Goal: Task Accomplishment & Management: Use online tool/utility

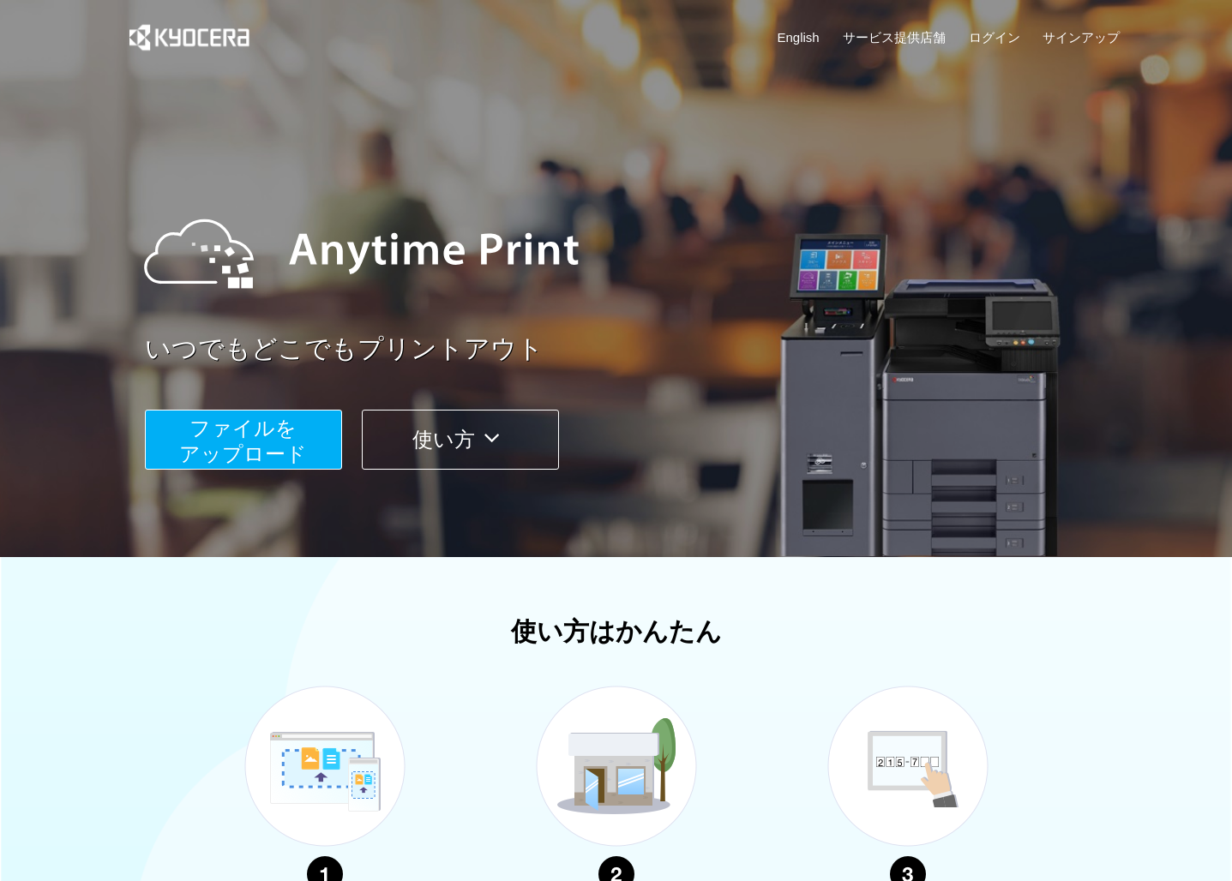
click at [263, 453] on span "ファイルを ​​アップロード" at bounding box center [243, 441] width 128 height 49
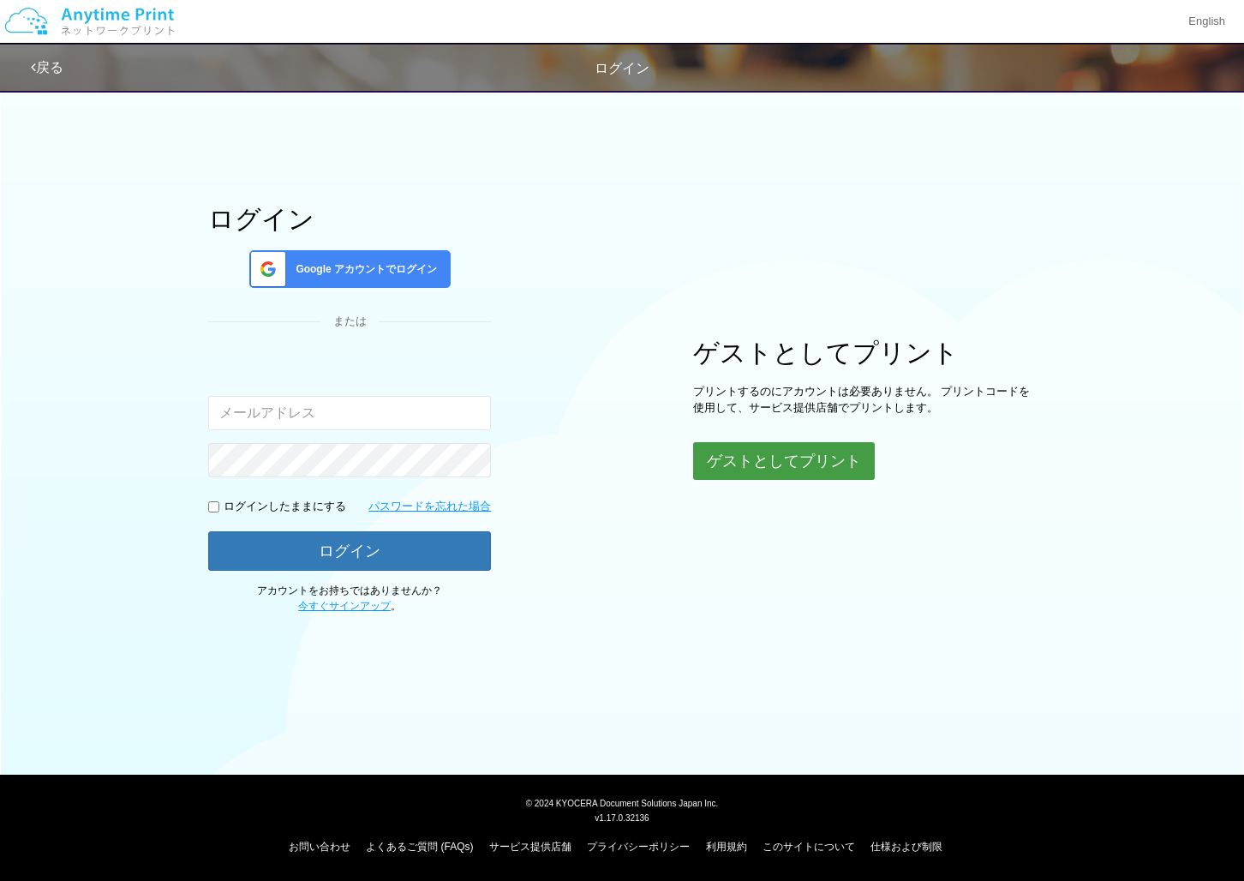
click at [771, 465] on button "ゲストとしてプリント" at bounding box center [784, 461] width 182 height 38
click at [818, 457] on button "ゲストとしてプリント" at bounding box center [784, 461] width 182 height 38
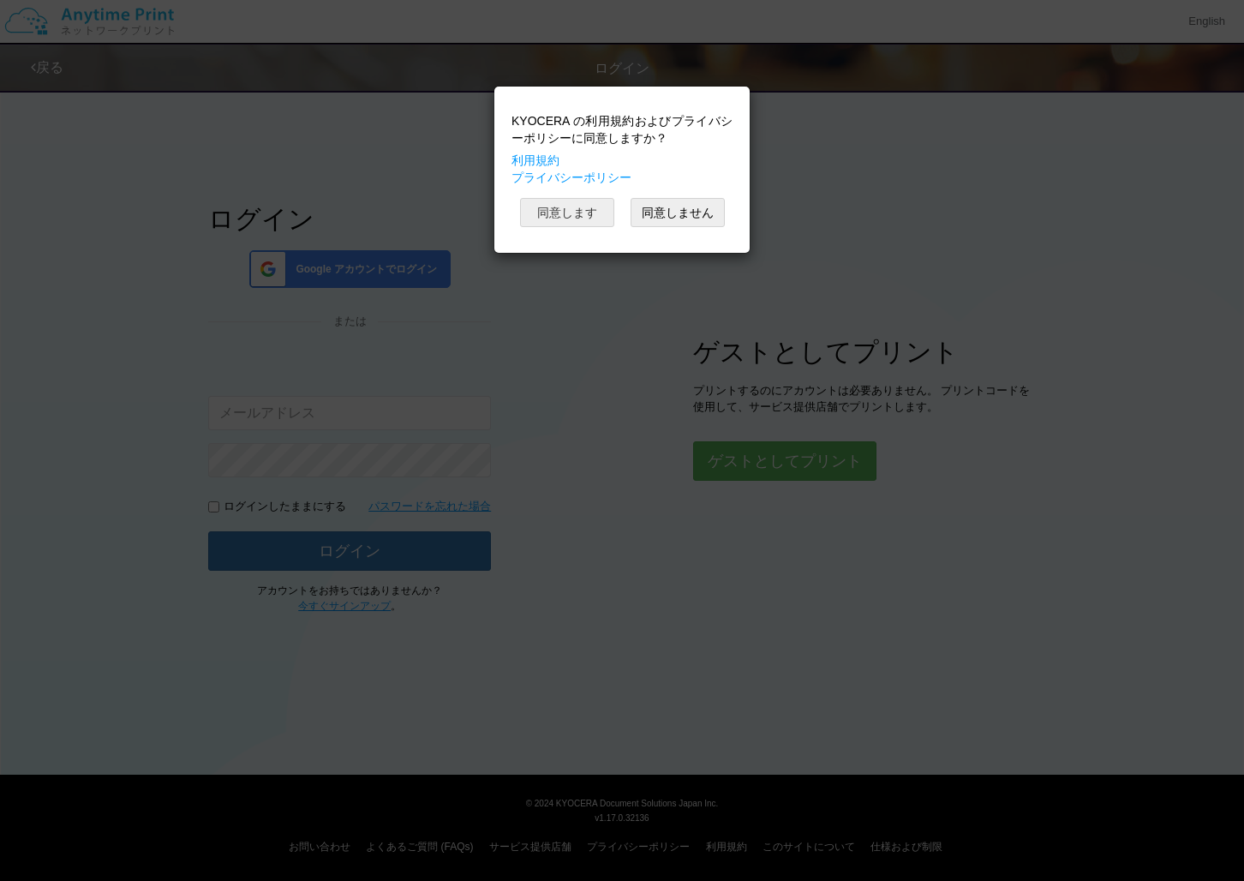
click at [589, 211] on button "同意します" at bounding box center [567, 212] width 94 height 29
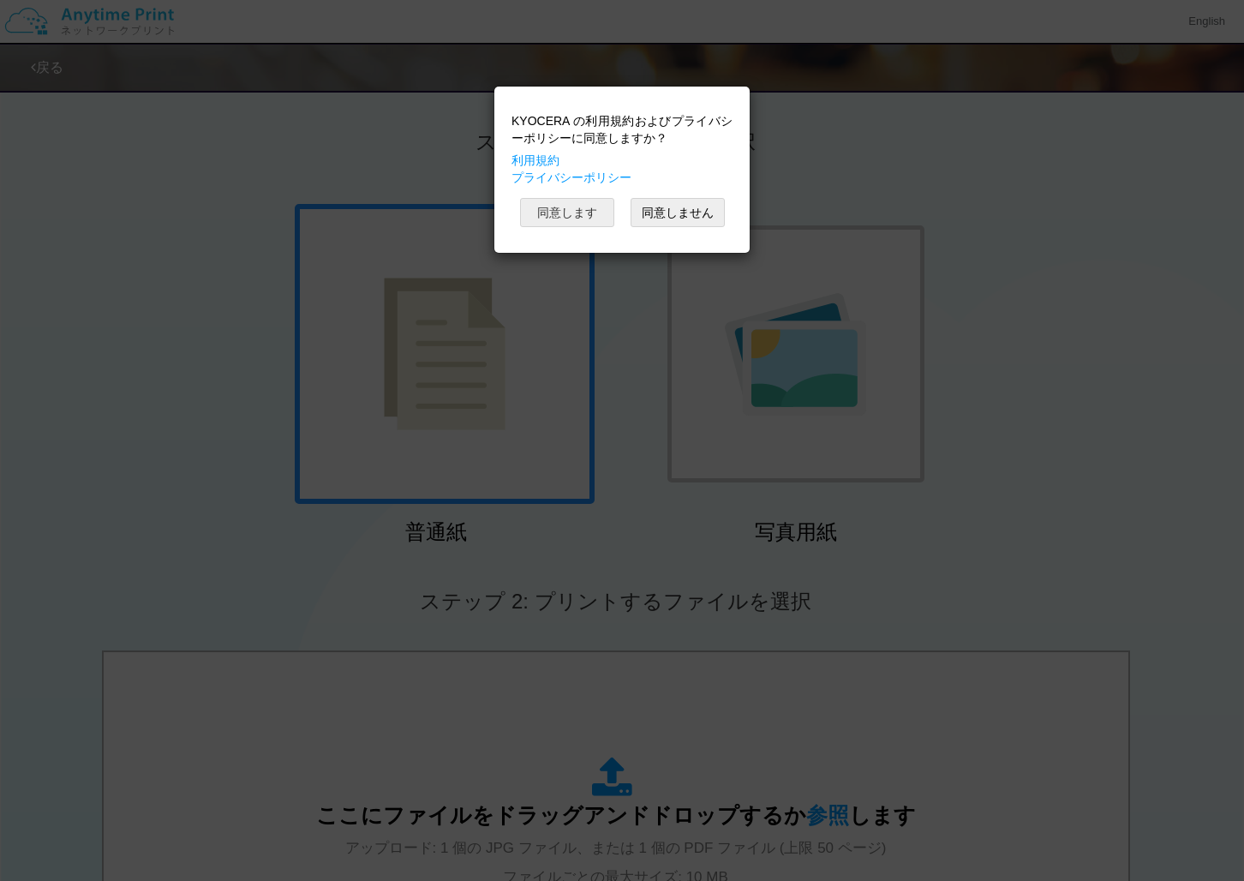
click at [585, 222] on button "同意します" at bounding box center [567, 212] width 94 height 29
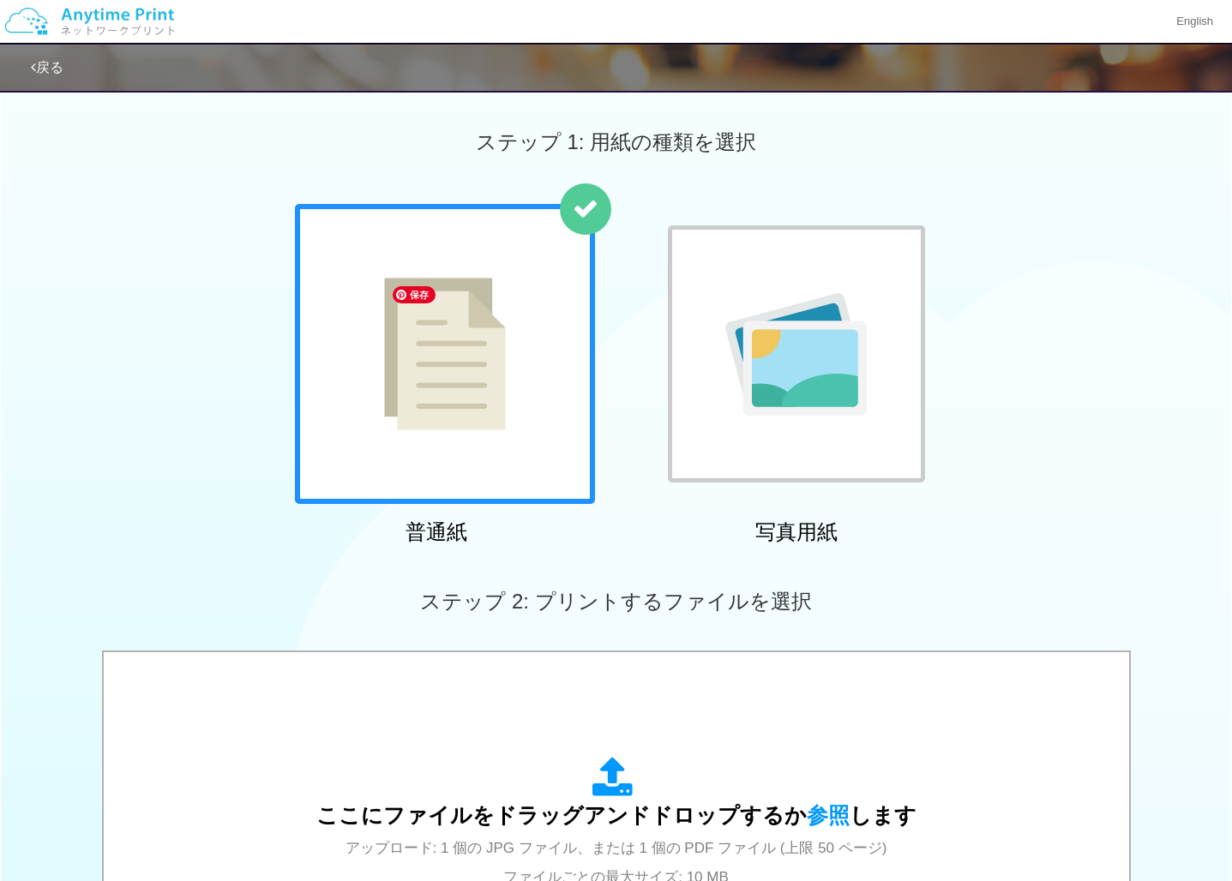
click at [483, 415] on img at bounding box center [445, 354] width 122 height 153
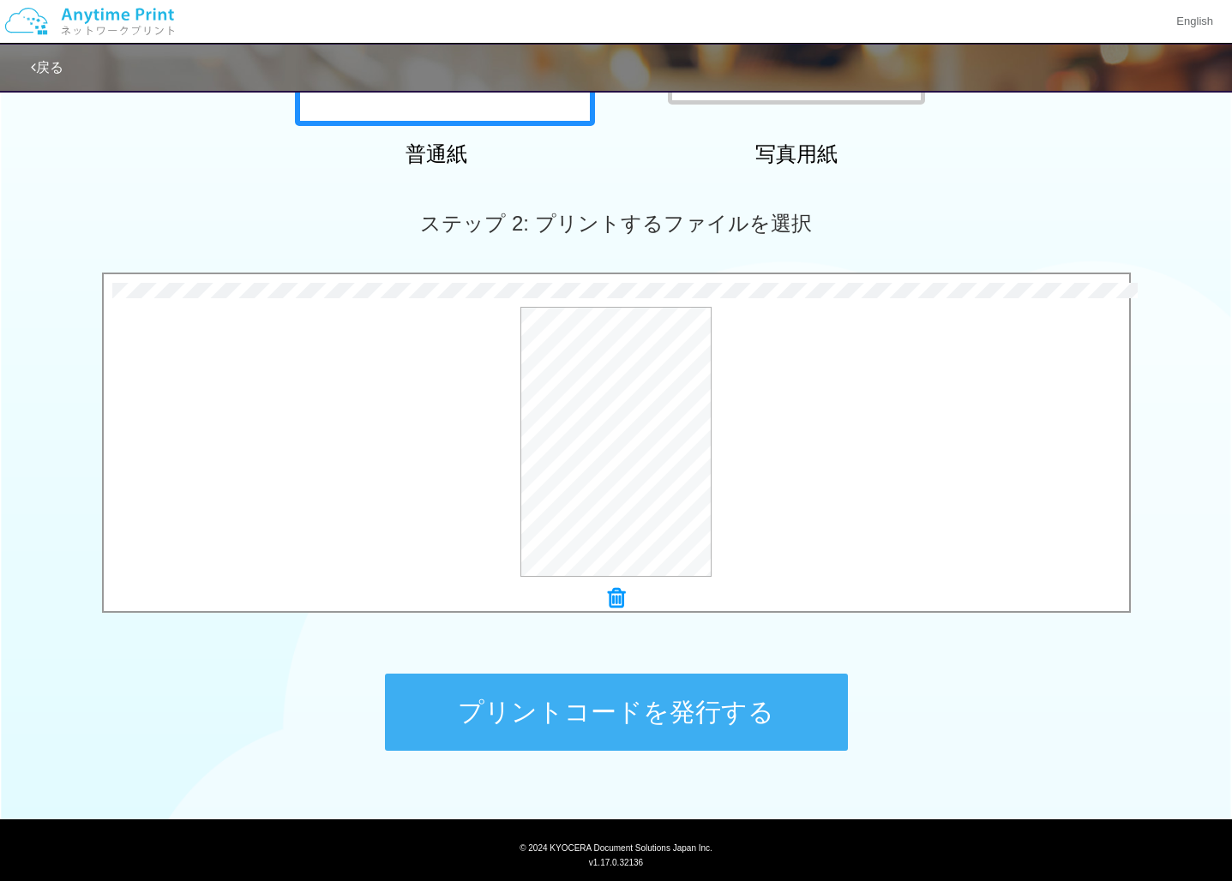
scroll to position [413, 0]
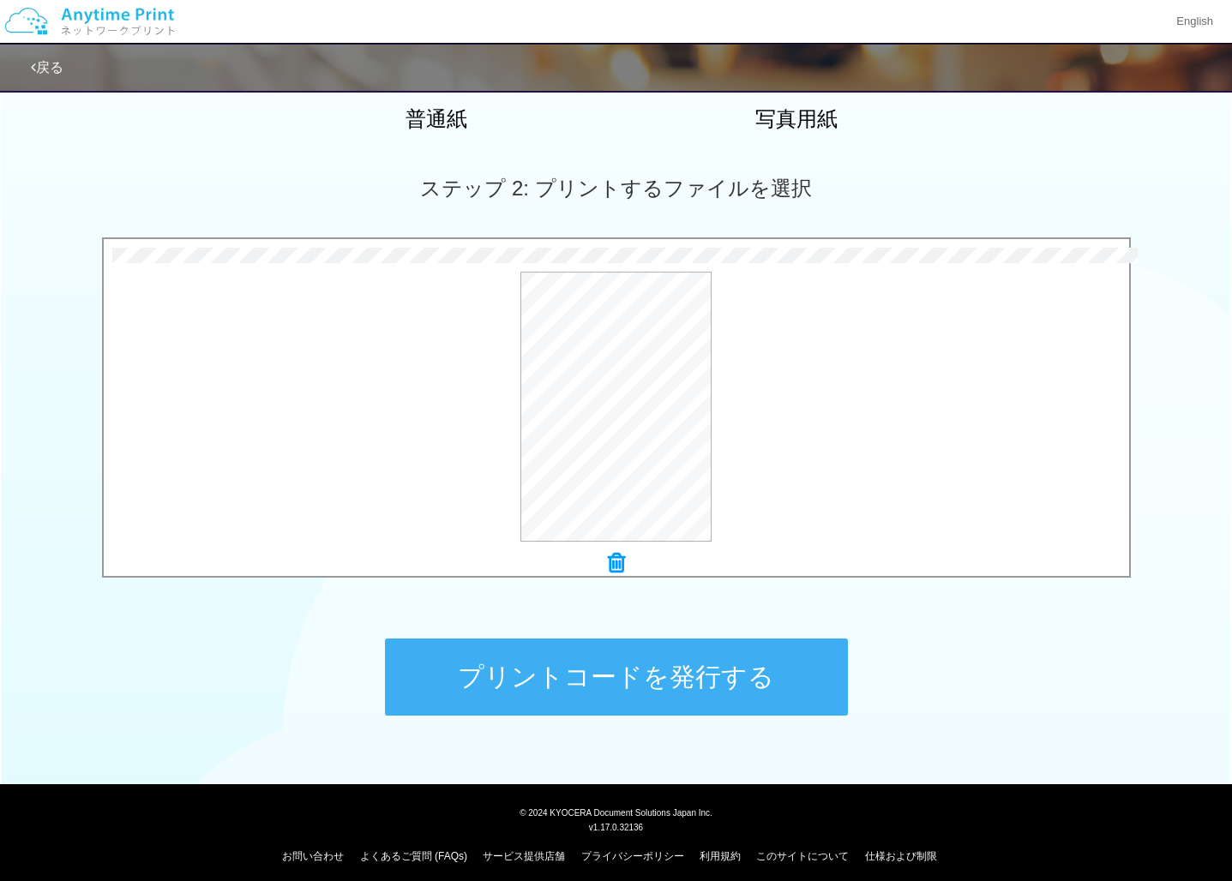
click at [771, 681] on button "プリントコードを発行する" at bounding box center [616, 676] width 463 height 77
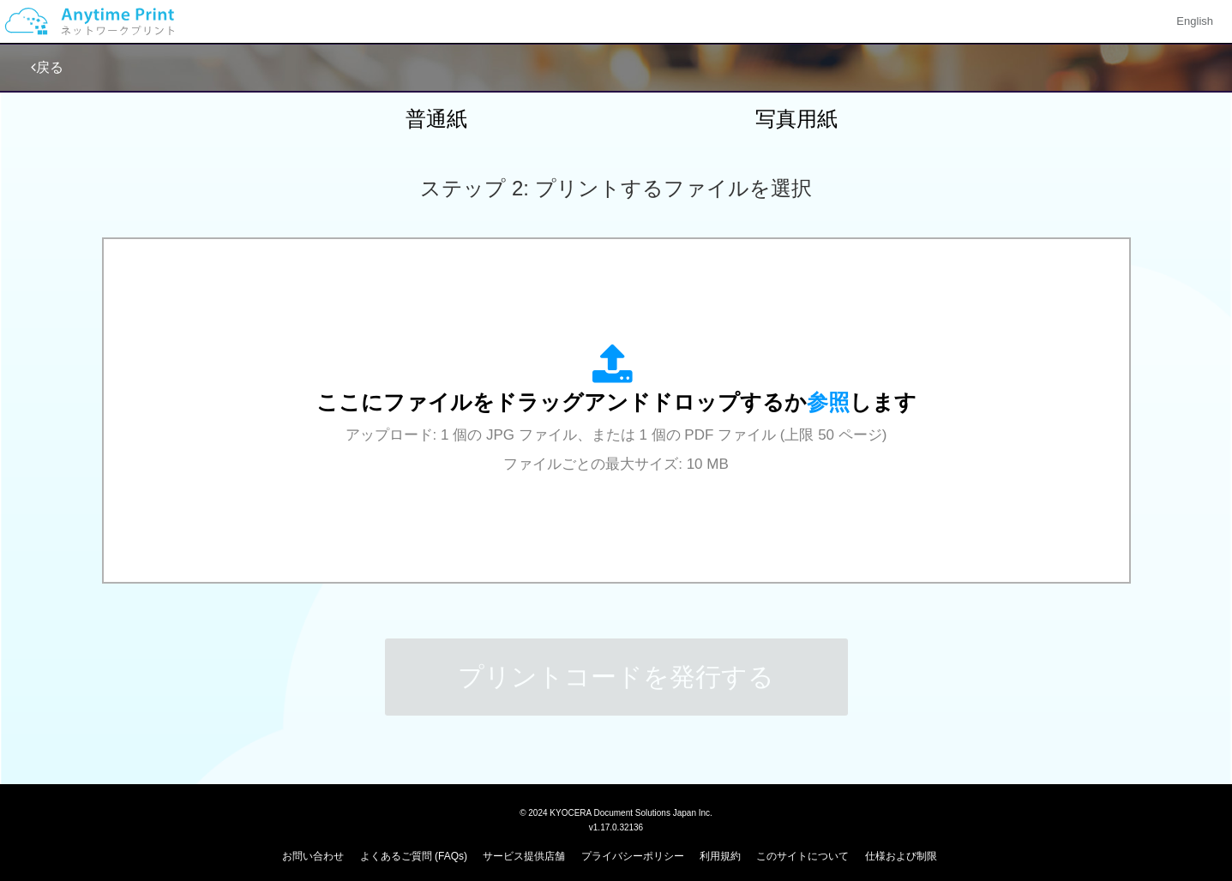
scroll to position [0, 0]
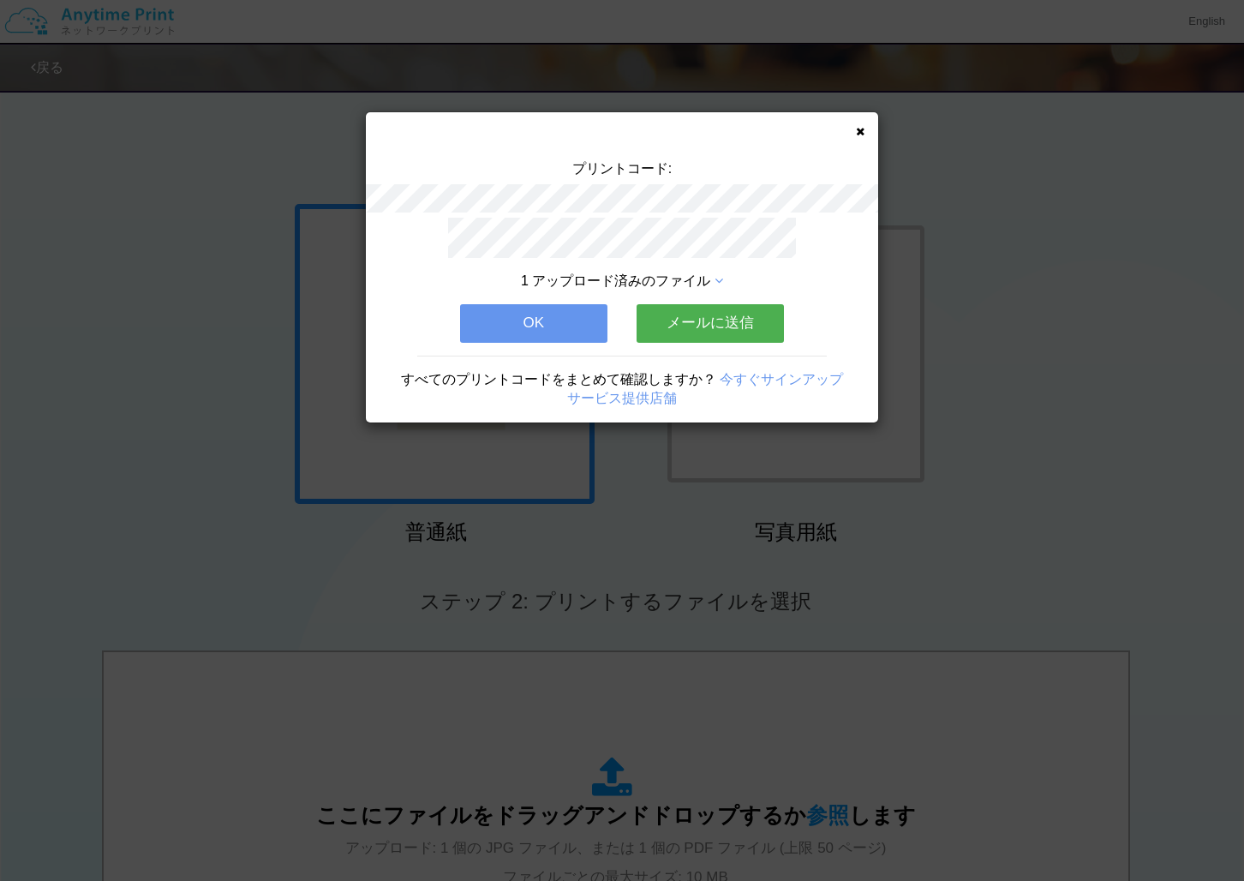
click at [717, 277] on icon at bounding box center [719, 281] width 9 height 14
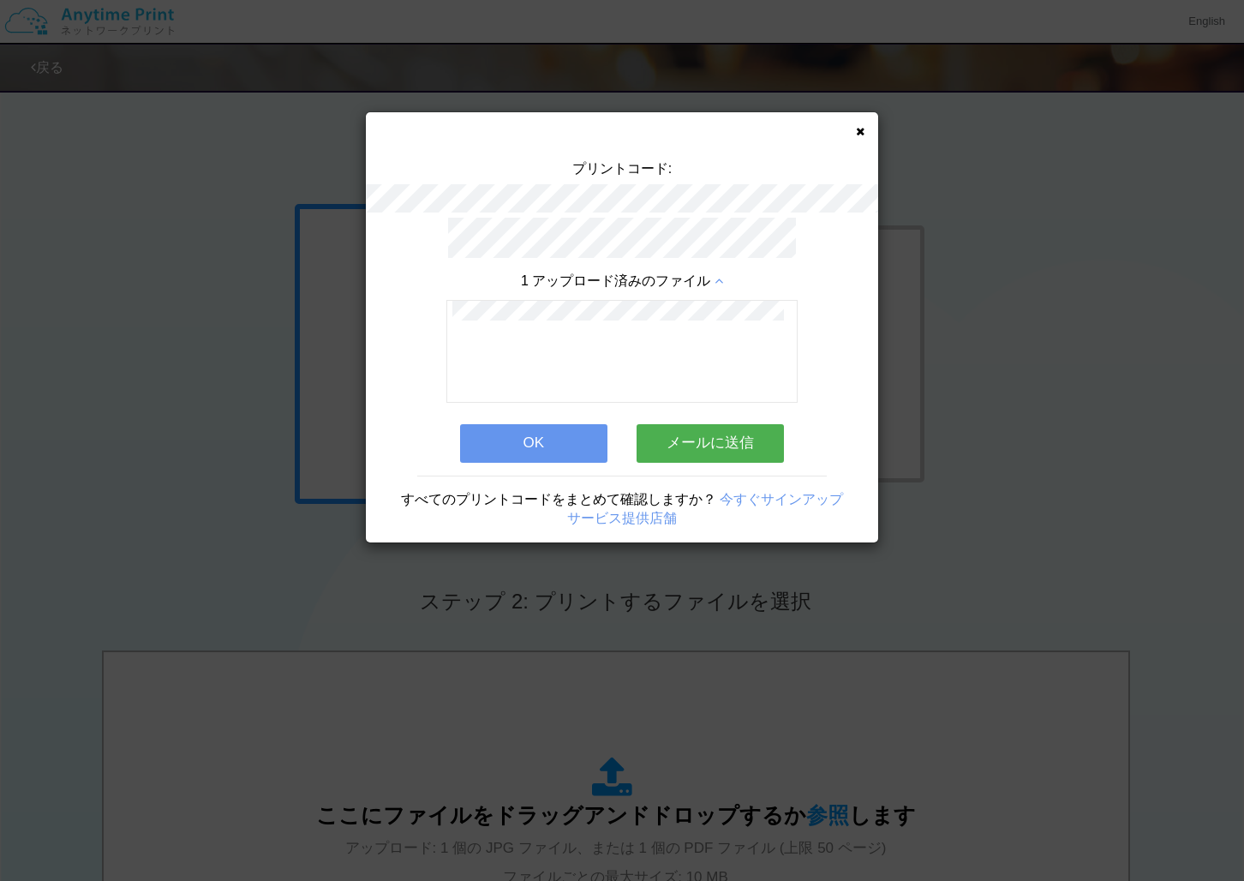
click at [554, 437] on button "OK" at bounding box center [533, 443] width 147 height 38
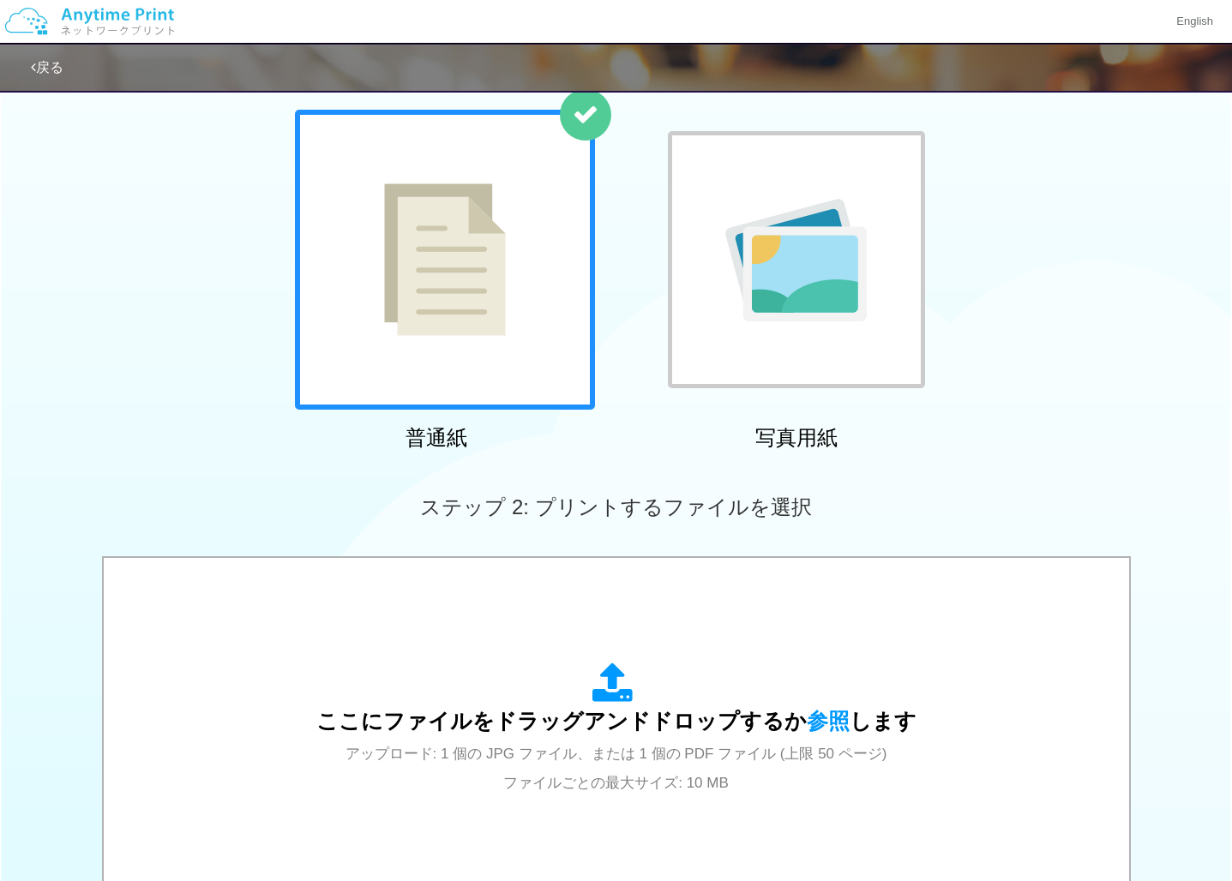
scroll to position [351, 0]
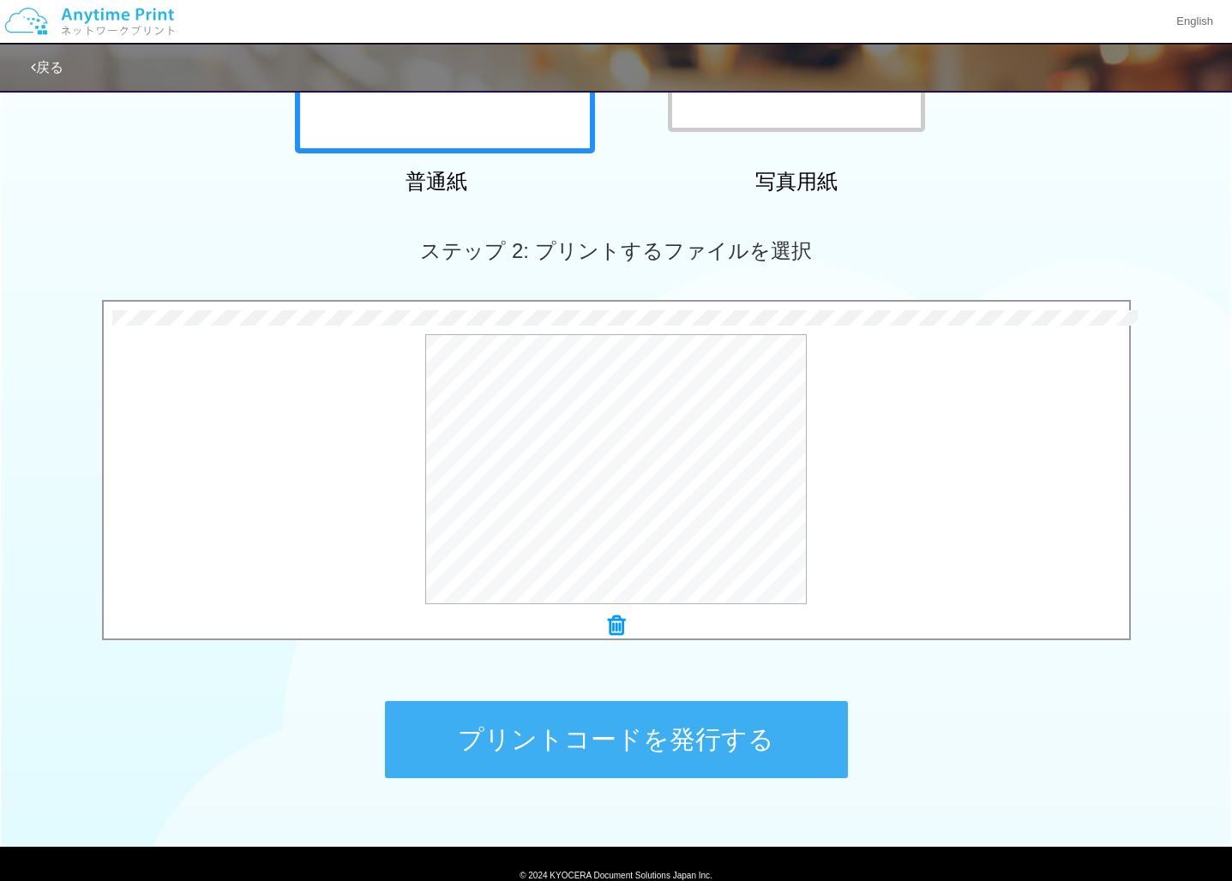
click at [791, 736] on button "プリントコードを発行する" at bounding box center [616, 739] width 463 height 77
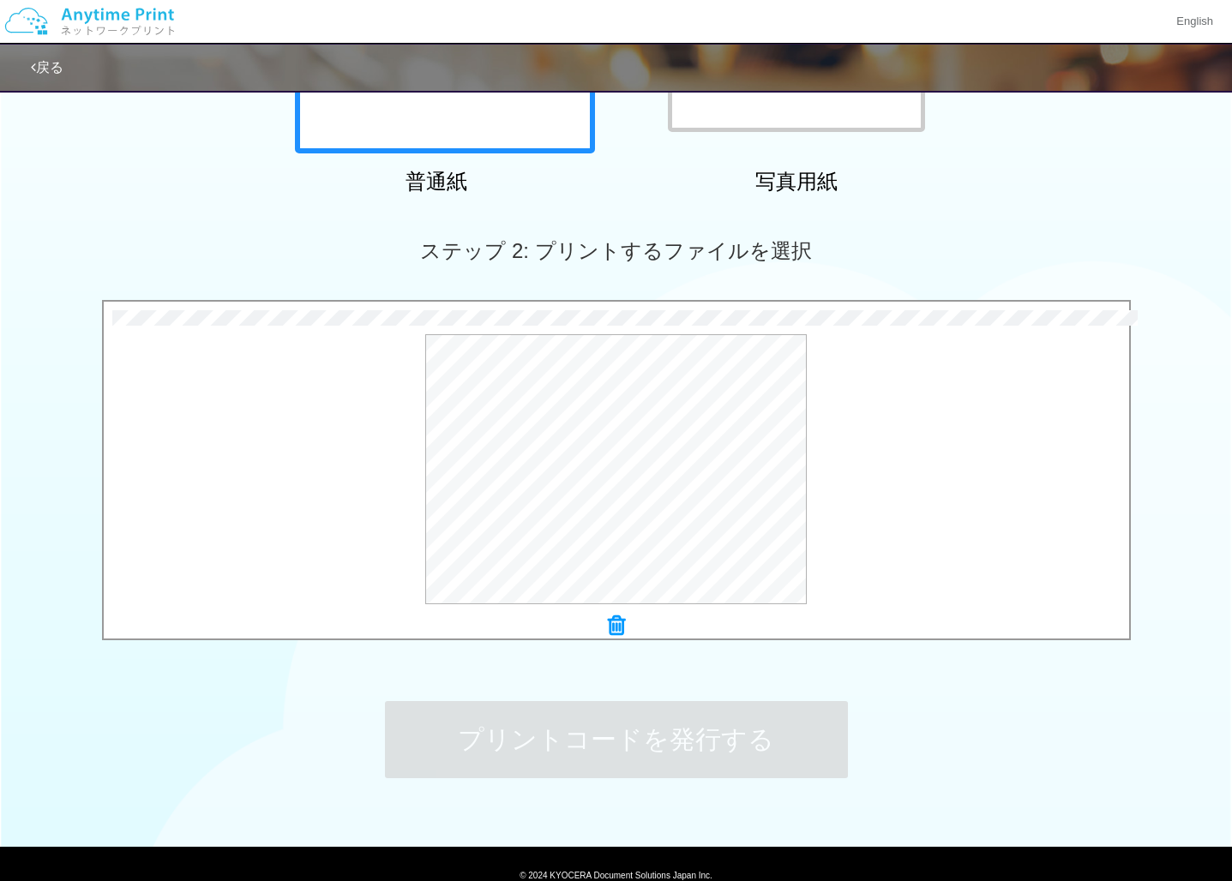
scroll to position [0, 0]
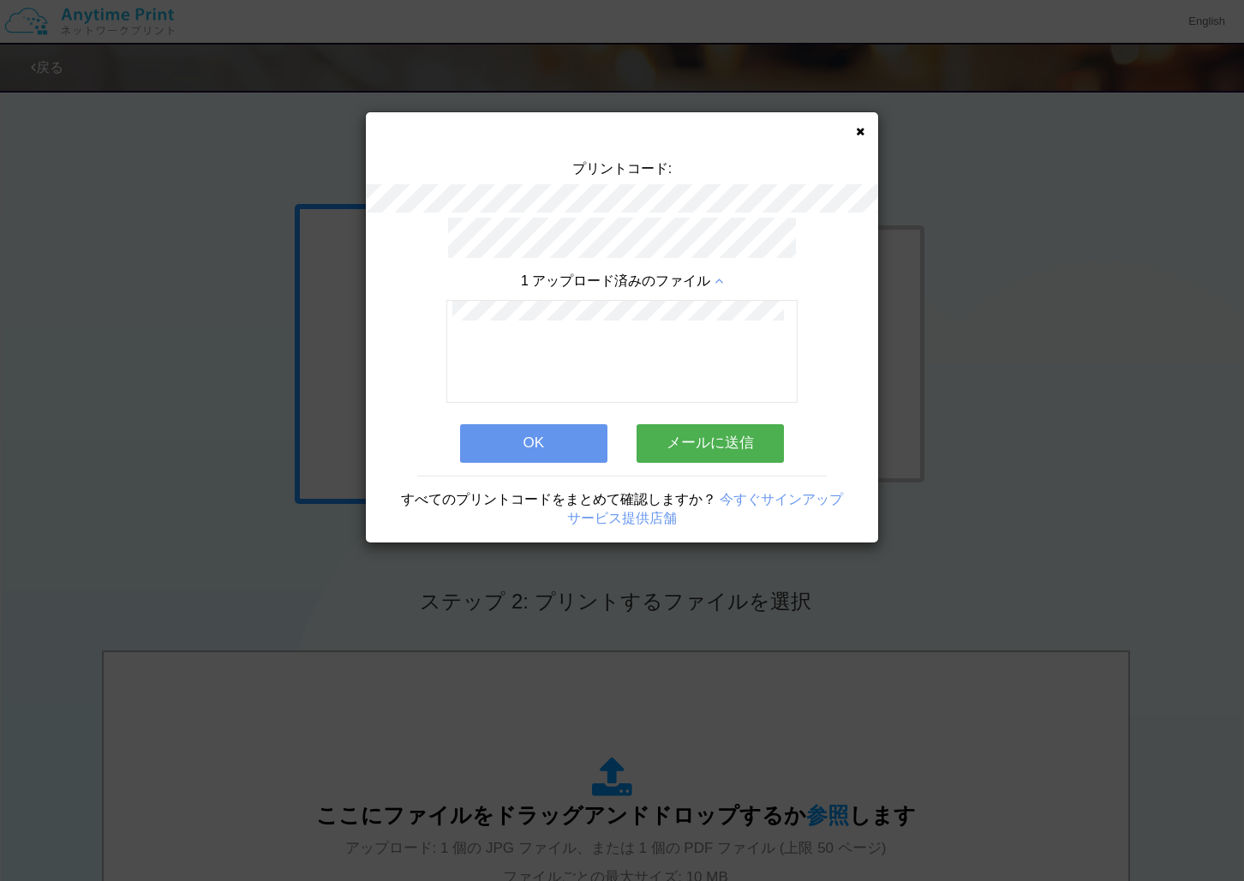
click at [863, 128] on icon at bounding box center [860, 131] width 9 height 11
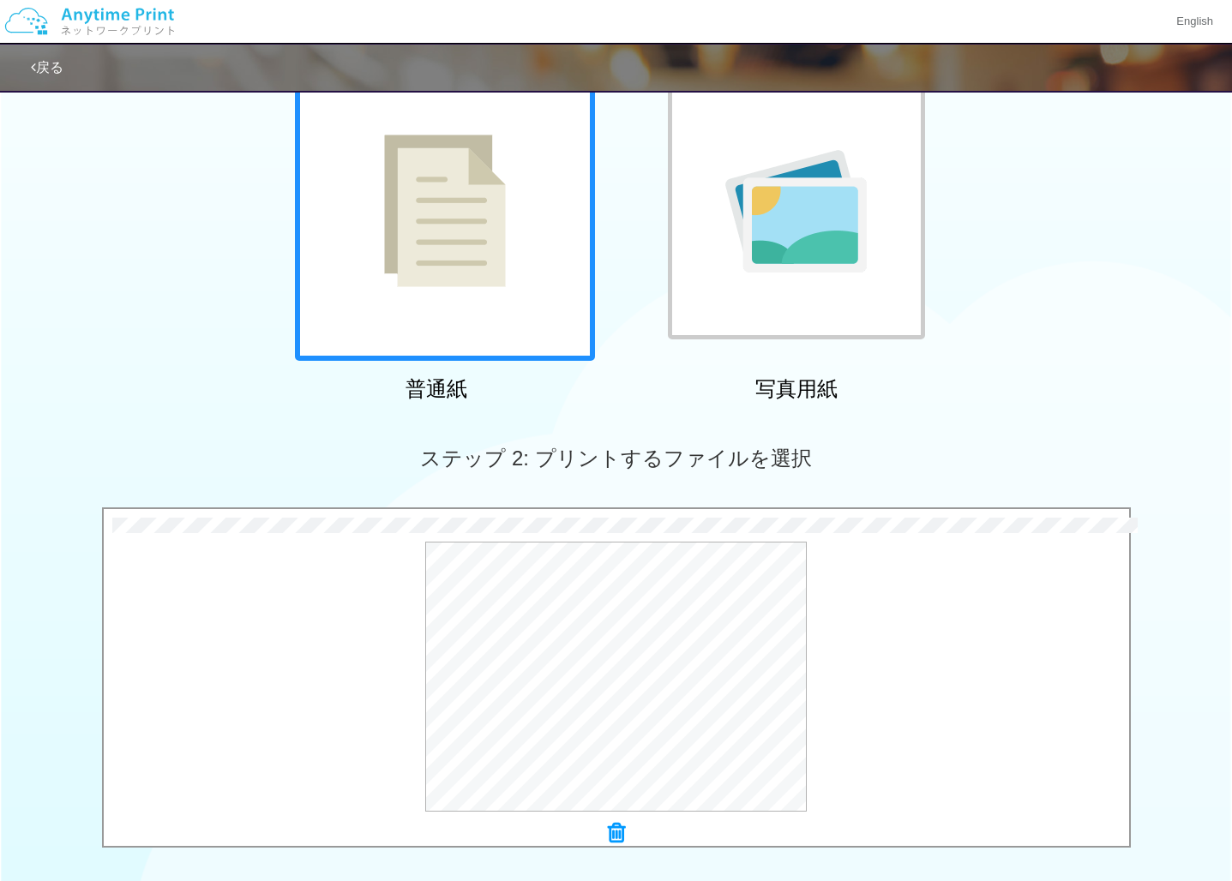
scroll to position [363, 0]
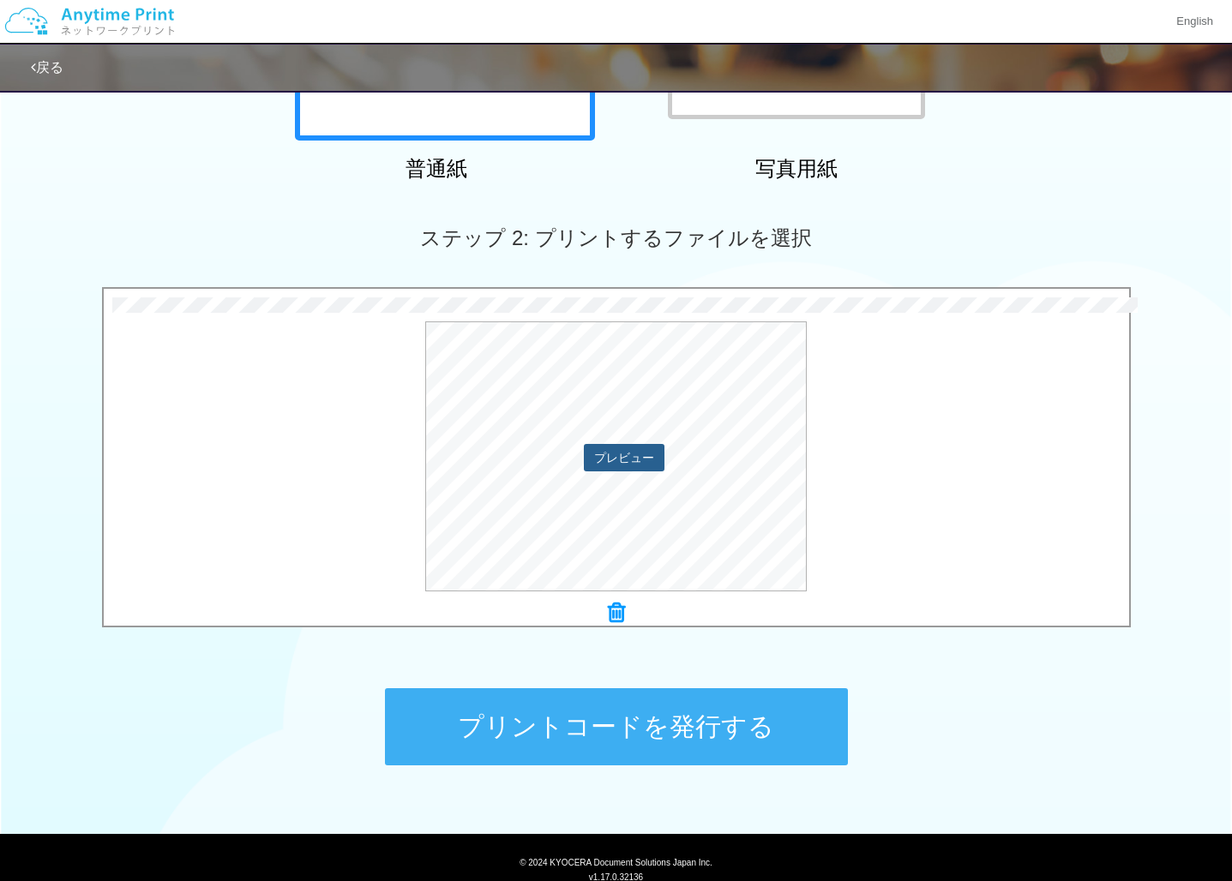
click at [635, 453] on button "プレビュー" at bounding box center [624, 457] width 81 height 27
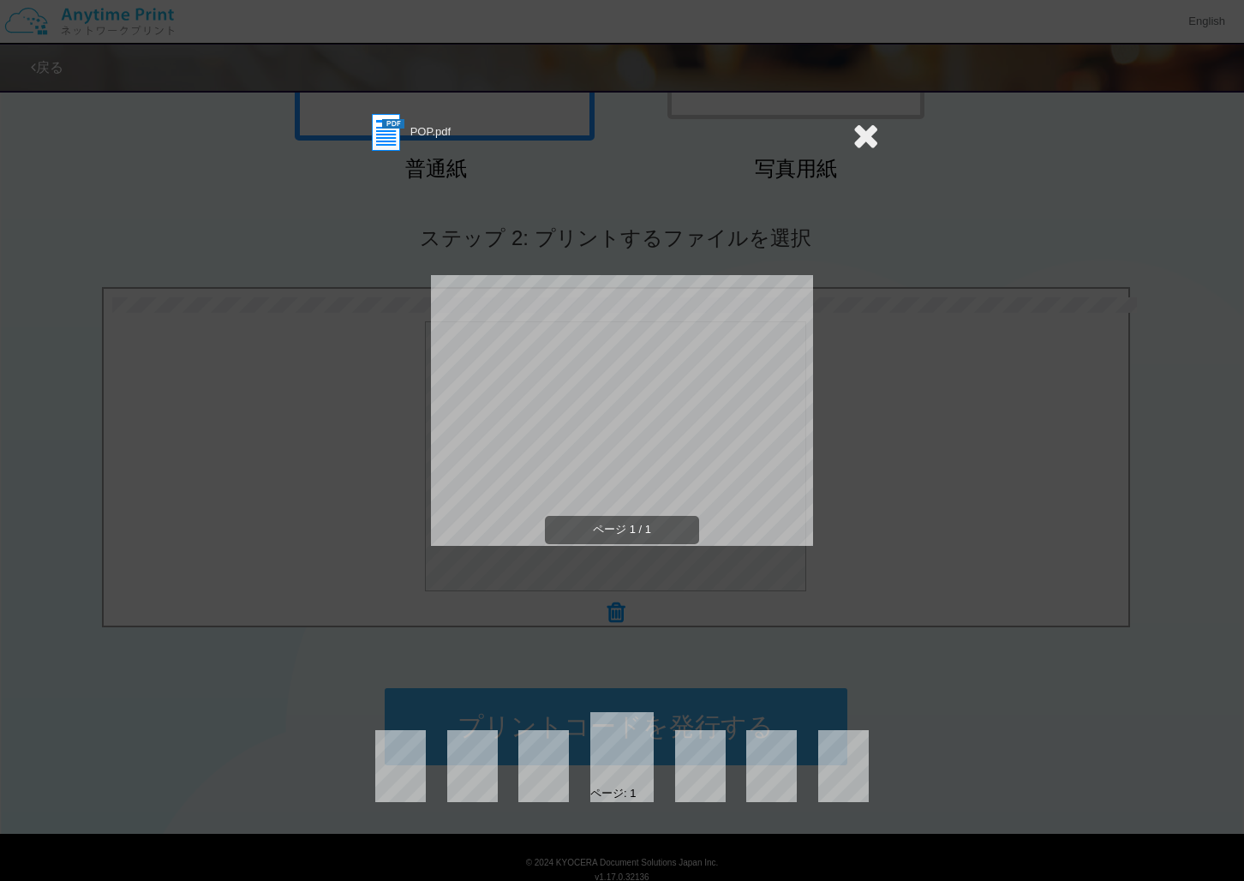
click at [870, 141] on icon at bounding box center [866, 135] width 27 height 34
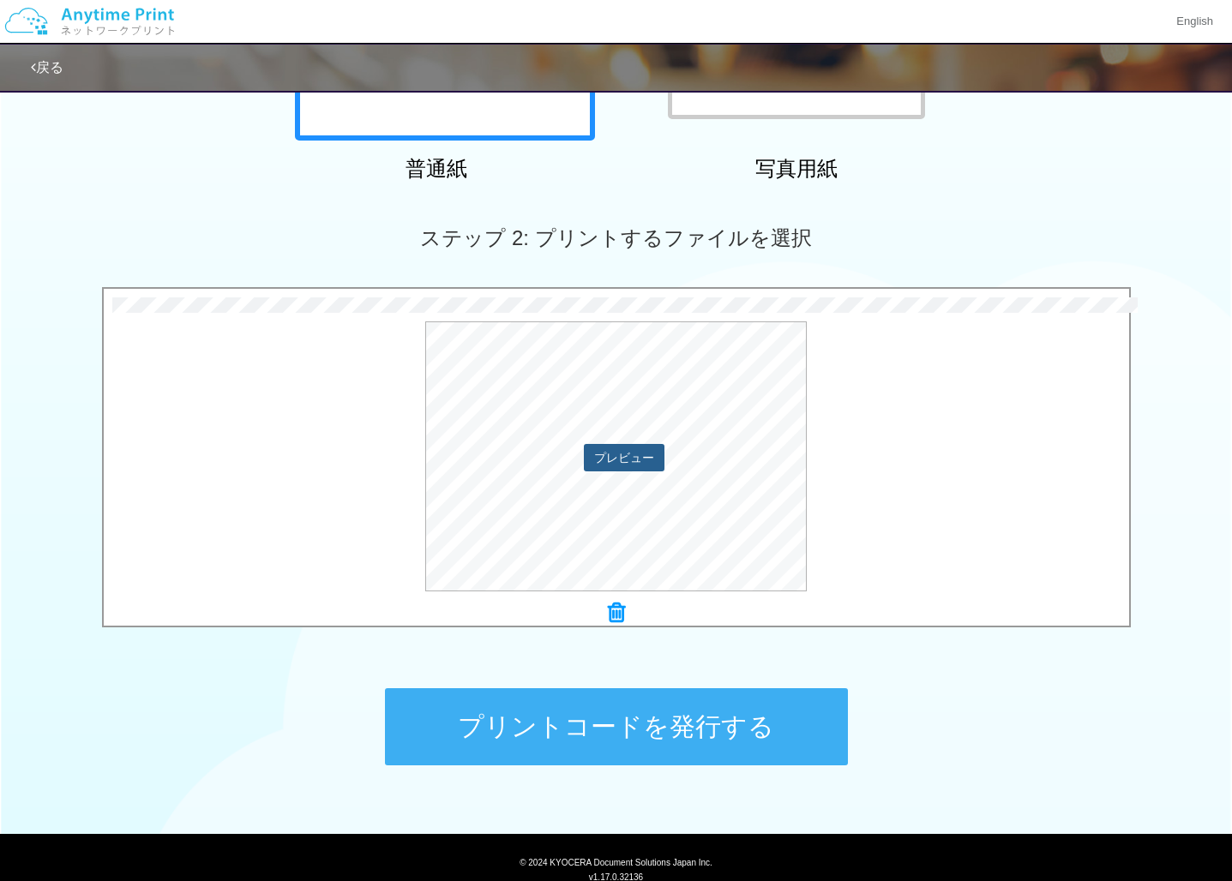
click at [630, 458] on button "プレビュー" at bounding box center [624, 457] width 81 height 27
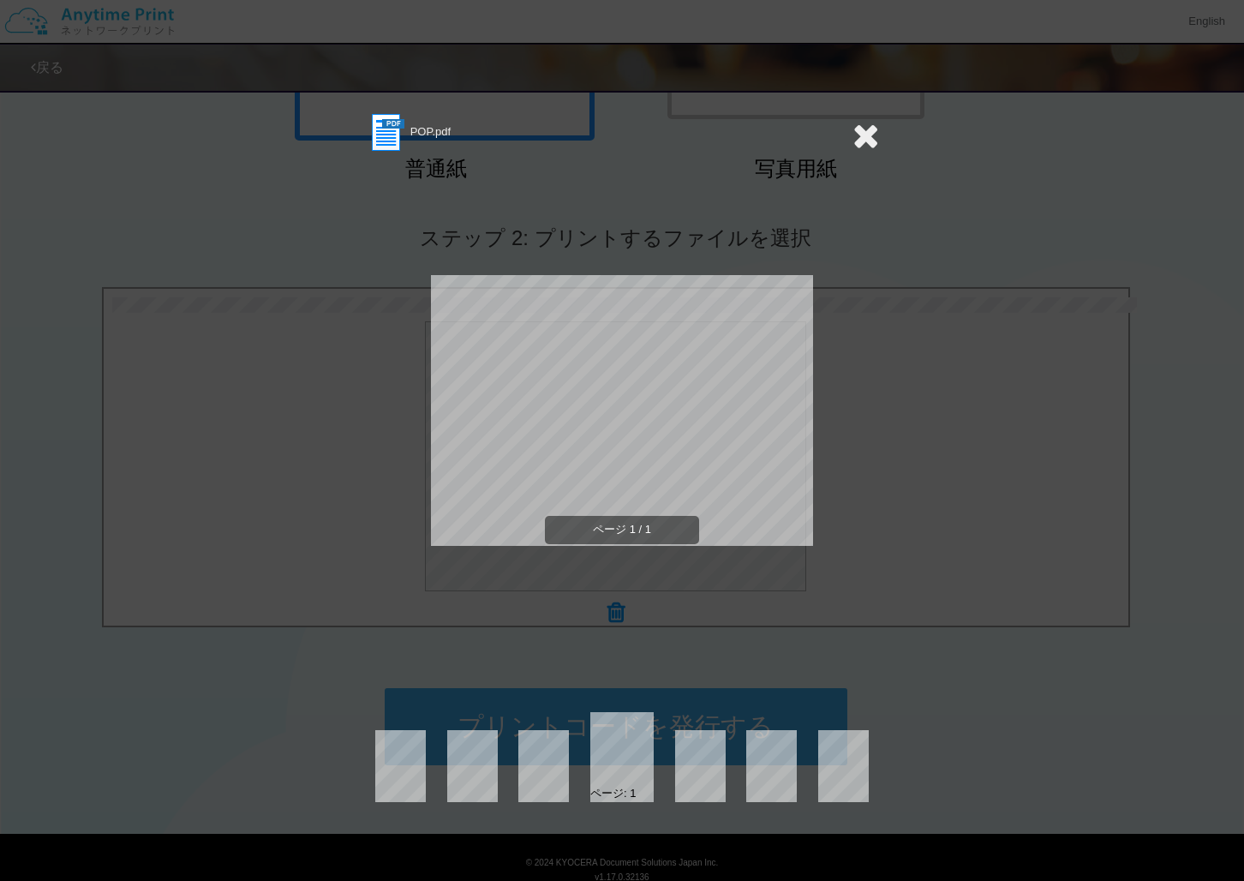
drag, startPoint x: 864, startPoint y: 142, endPoint x: 908, endPoint y: 138, distance: 44.8
click at [864, 142] on icon at bounding box center [866, 135] width 27 height 34
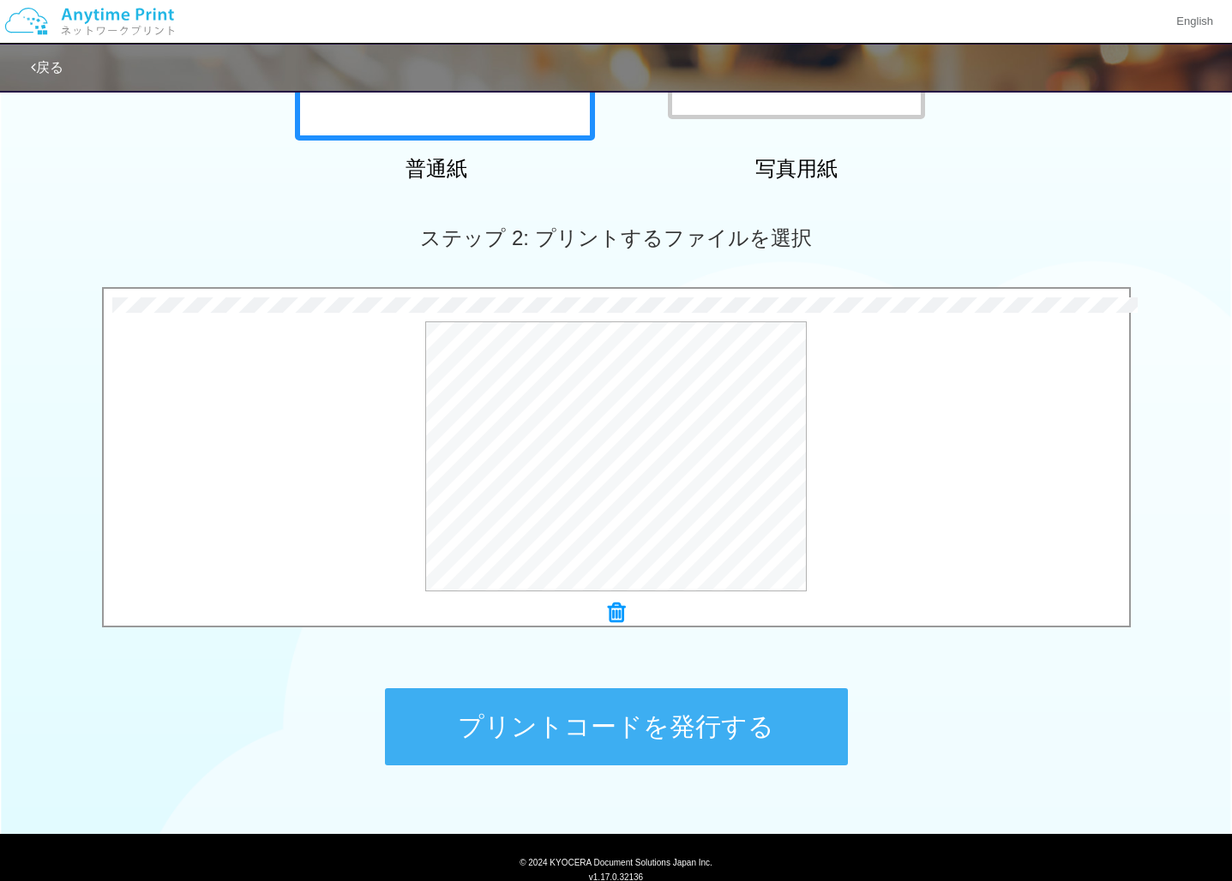
click at [667, 724] on button "プリントコードを発行する" at bounding box center [616, 726] width 463 height 77
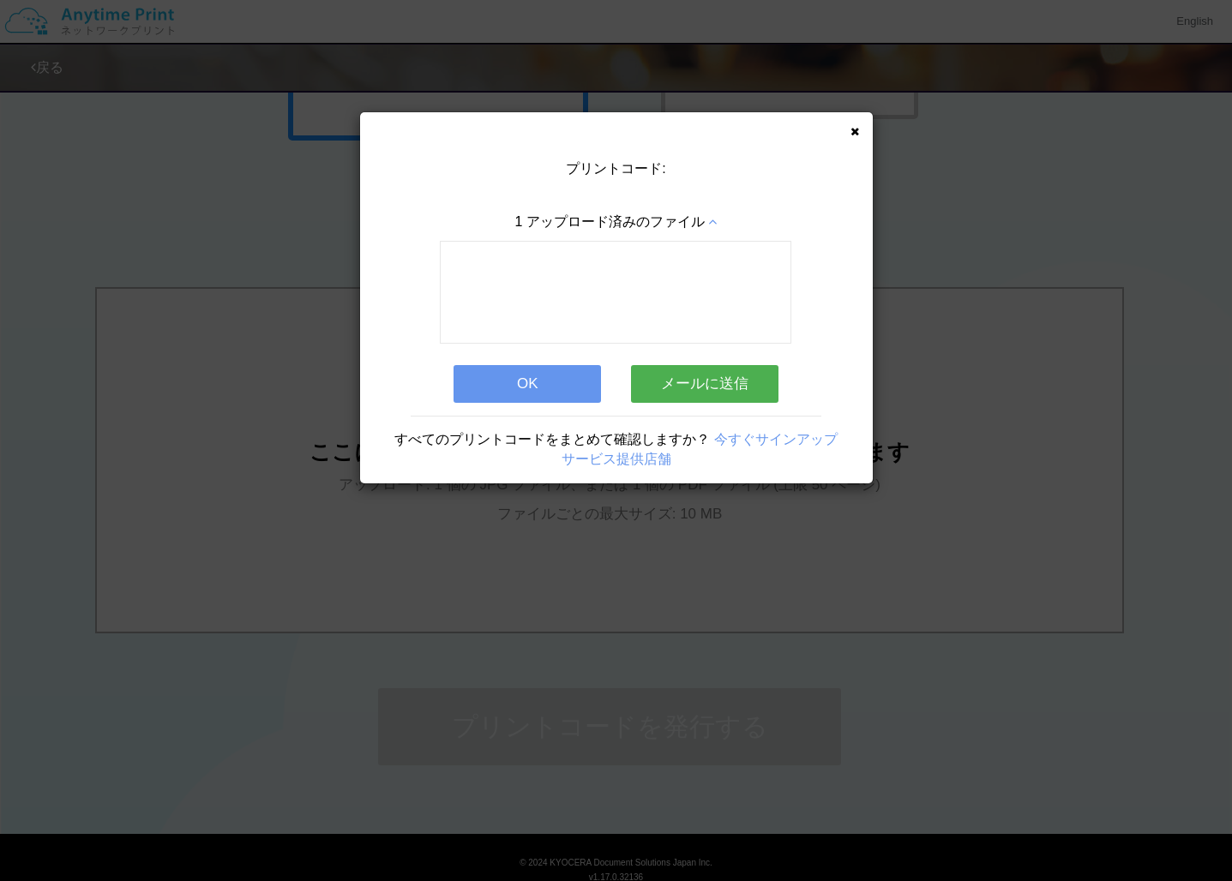
scroll to position [0, 0]
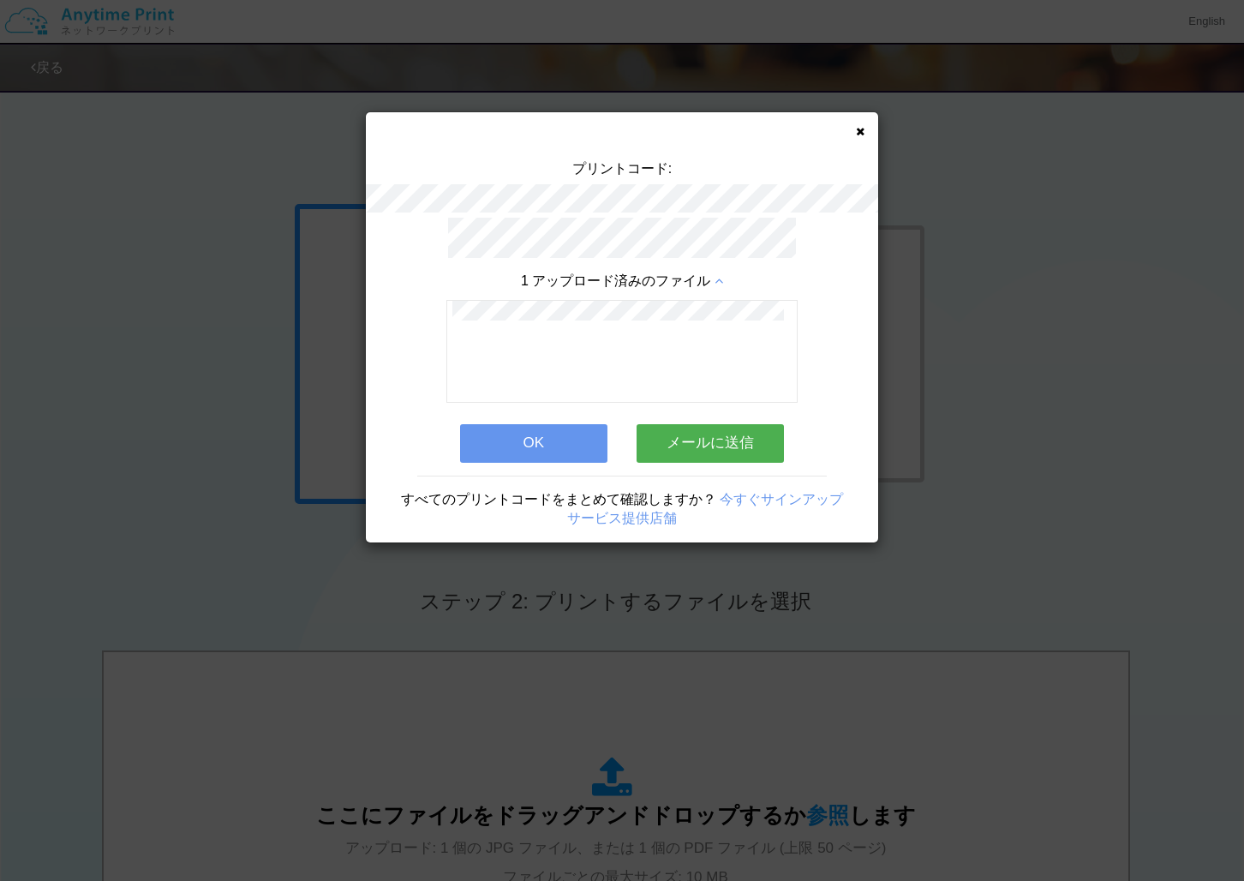
click at [572, 440] on button "OK" at bounding box center [533, 443] width 147 height 38
